Goal: Find specific page/section: Find specific page/section

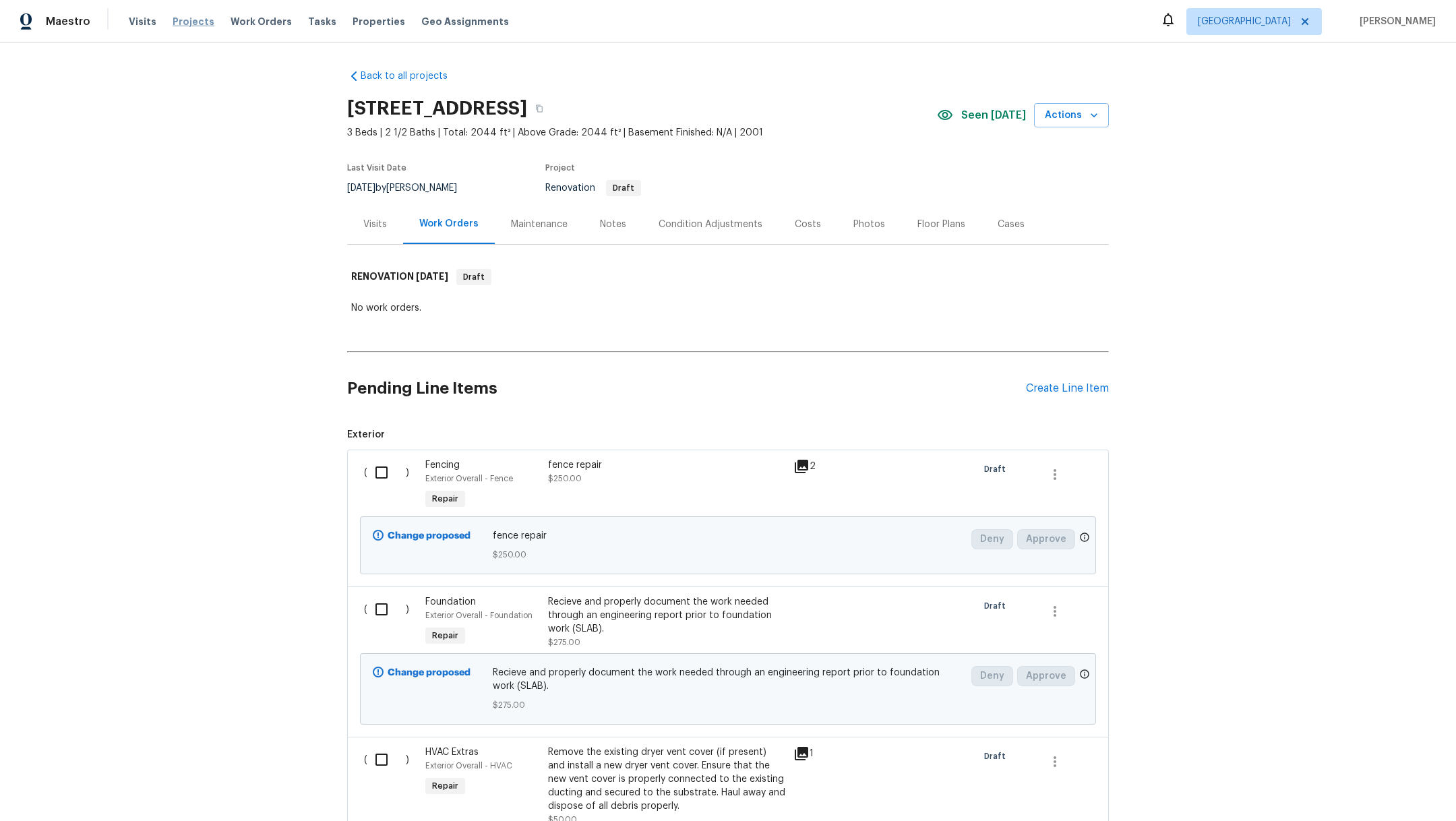
click at [200, 24] on span "Projects" at bounding box center [194, 21] width 42 height 13
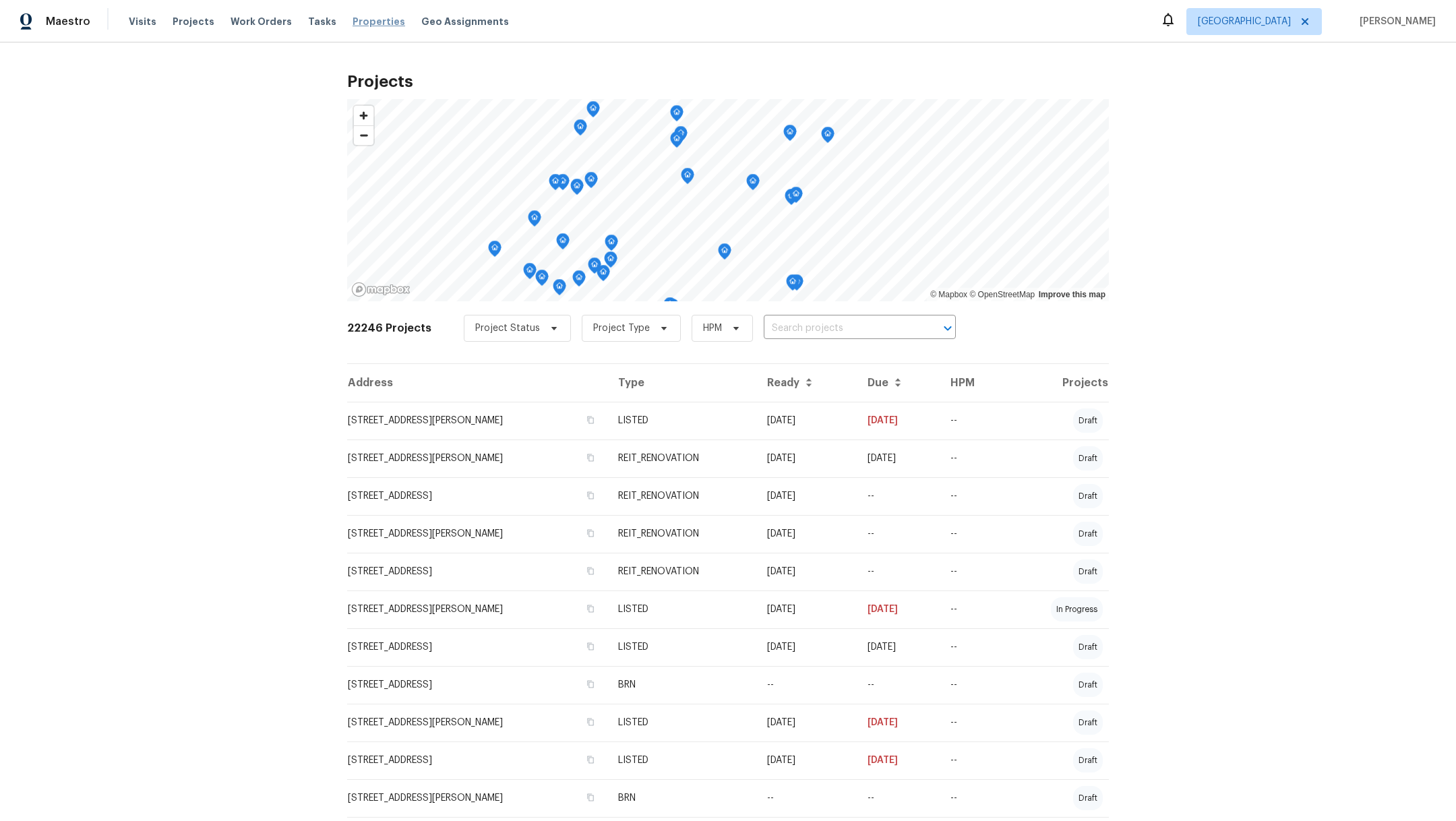
click at [352, 22] on span "Properties" at bounding box center [379, 21] width 53 height 13
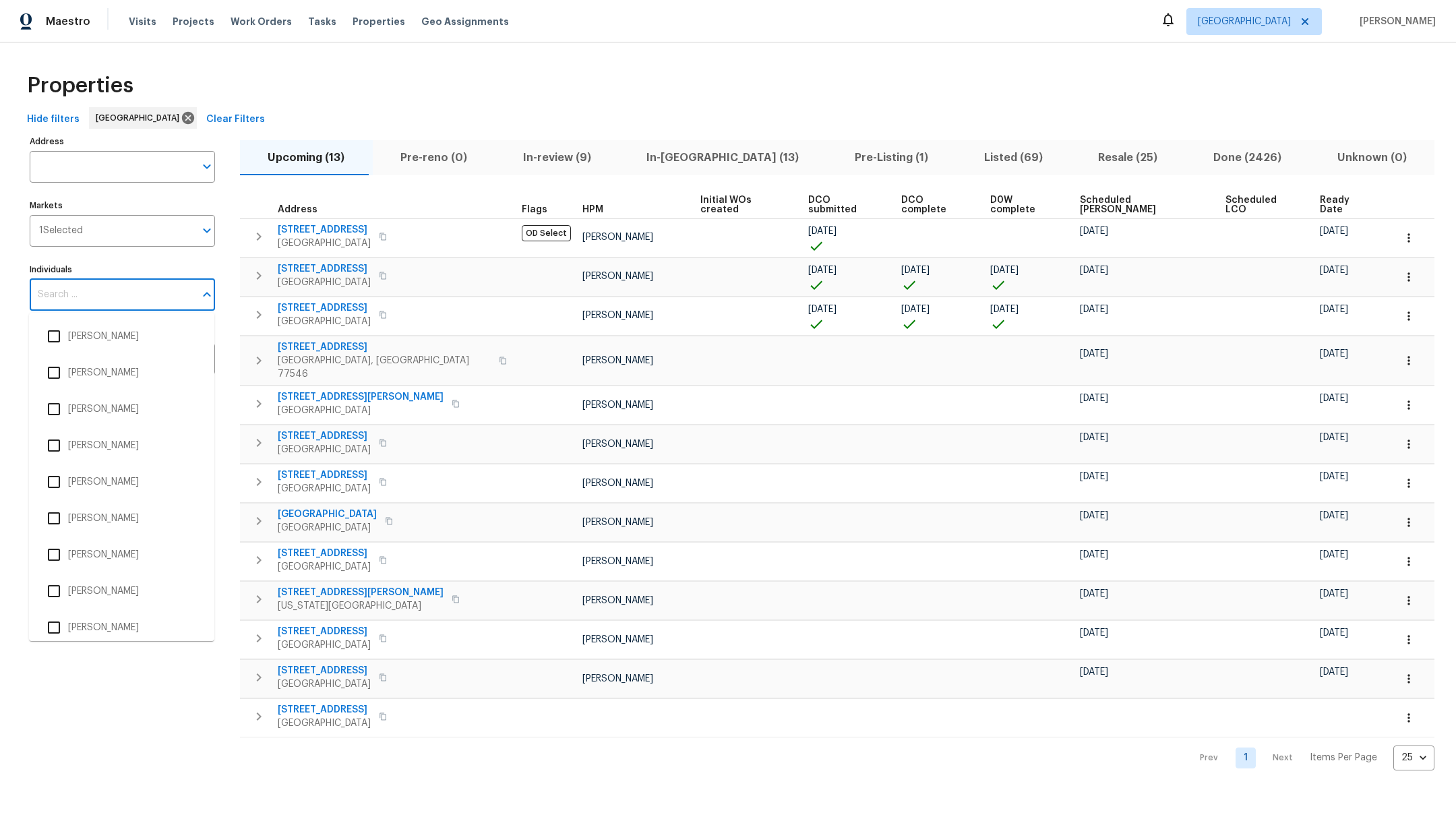
click at [60, 304] on input "Individuals" at bounding box center [112, 295] width 165 height 32
type input "[PERSON_NAME]"
click at [59, 629] on input "checkbox" at bounding box center [53, 627] width 28 height 28
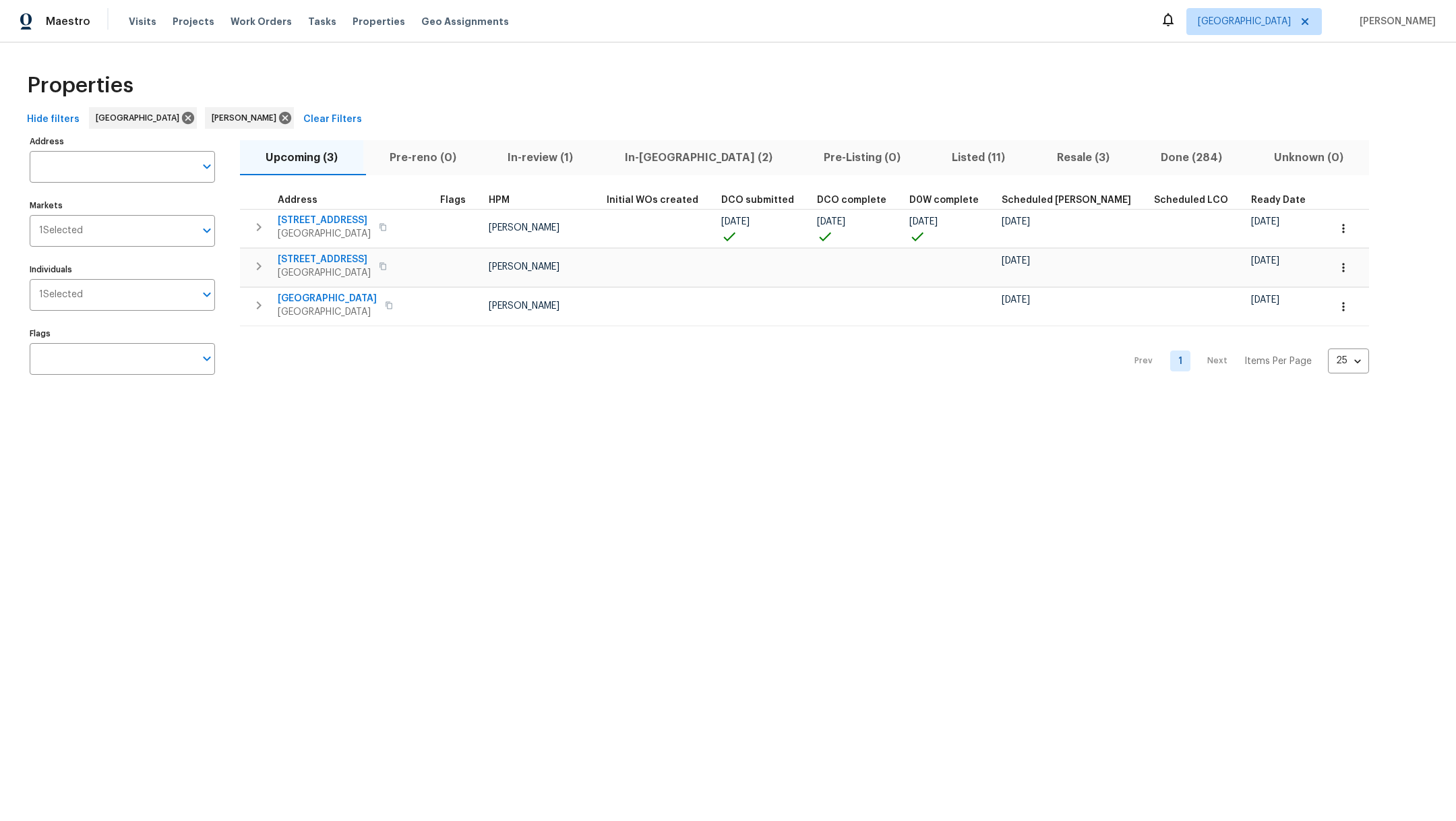
click at [558, 151] on span "In-review (1)" at bounding box center [540, 158] width 101 height 19
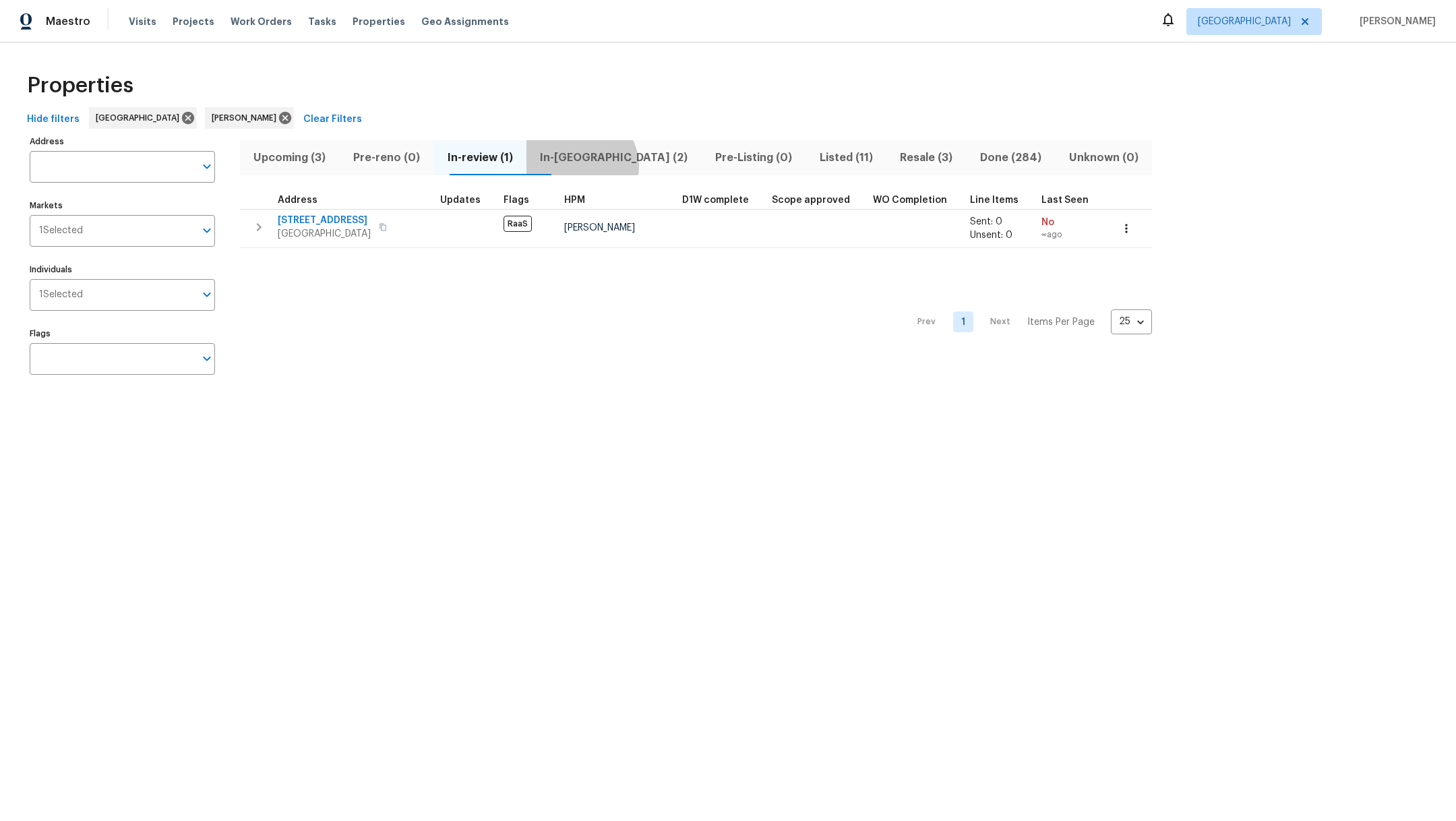
click at [604, 165] on span "In-[GEOGRAPHIC_DATA] (2)" at bounding box center [614, 158] width 159 height 19
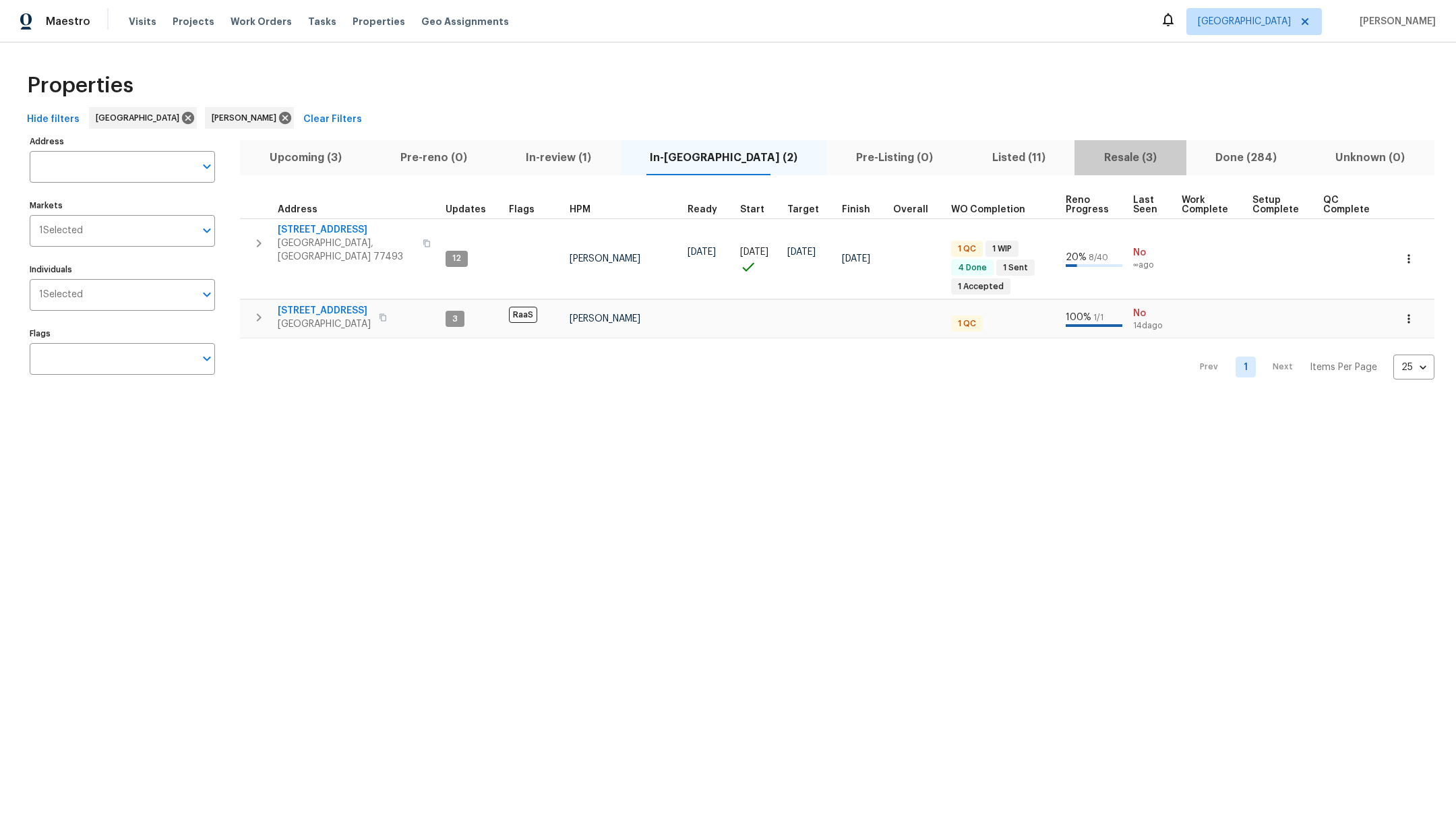
click at [1082, 155] on span "Resale (3)" at bounding box center [1129, 158] width 95 height 19
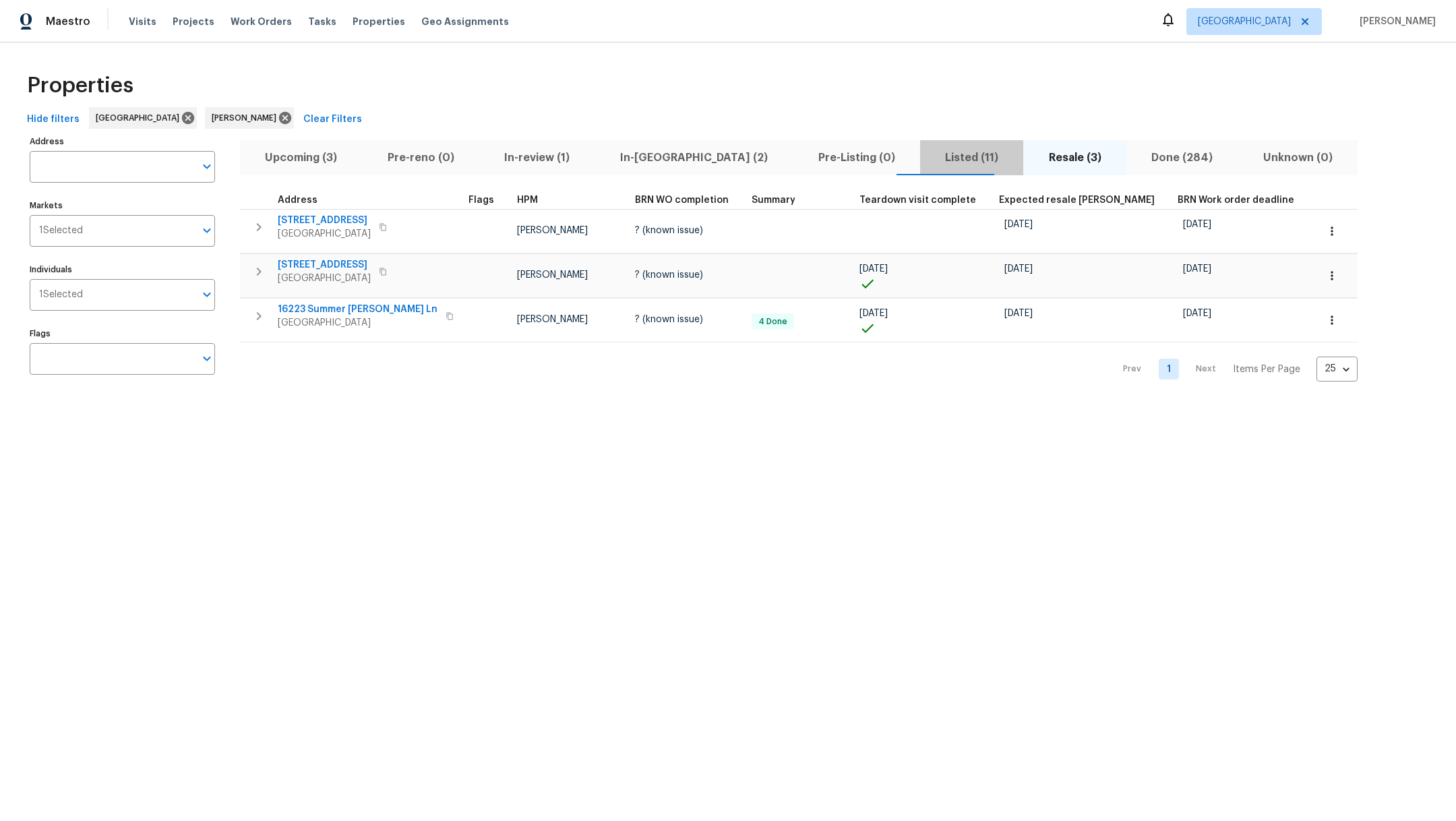
click at [928, 163] on span "Listed (11)" at bounding box center [972, 158] width 87 height 19
